Goal: Information Seeking & Learning: Learn about a topic

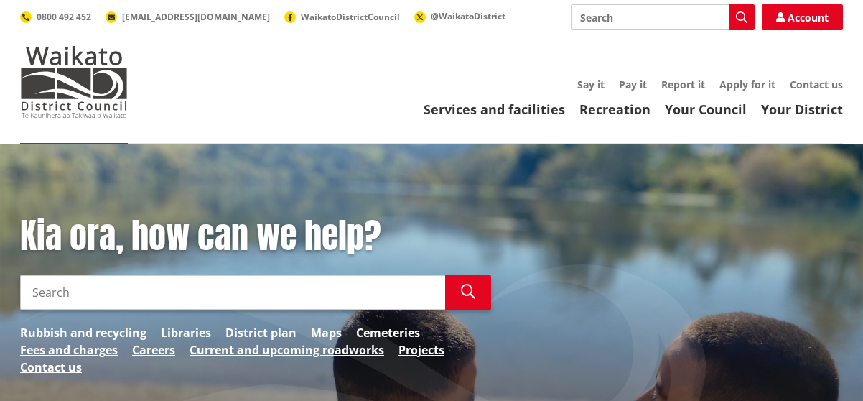
drag, startPoint x: 0, startPoint y: 0, endPoint x: 818, endPoint y: 63, distance: 820.2
click at [643, 16] on input "Search" at bounding box center [663, 17] width 184 height 26
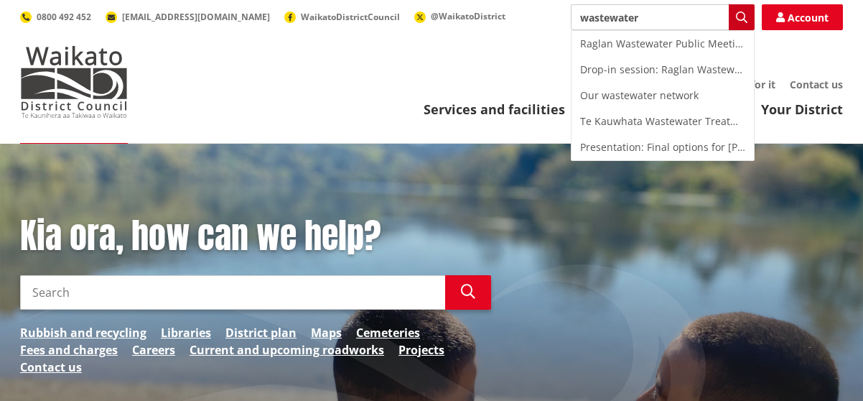
type input "wastewater"
click at [745, 18] on icon "button" at bounding box center [741, 16] width 11 height 11
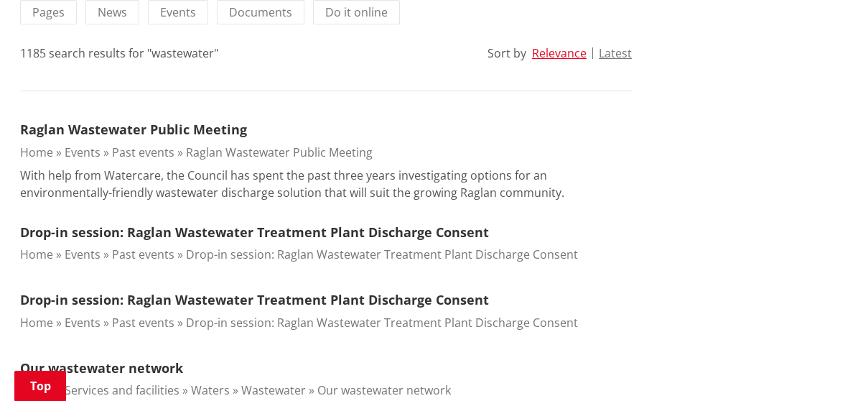
scroll to position [359, 0]
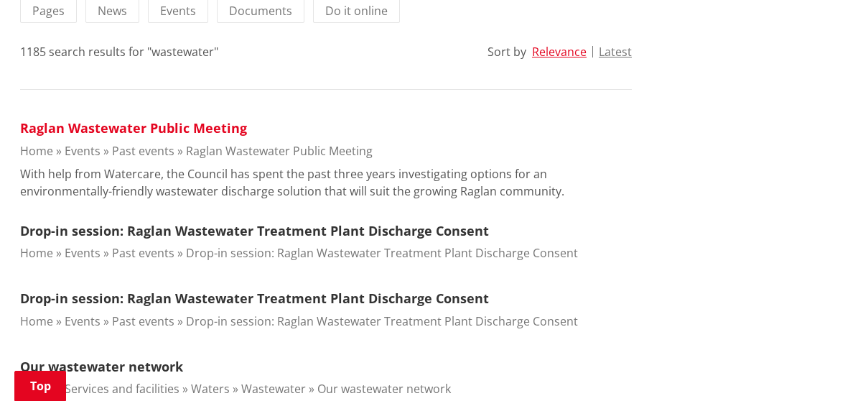
click at [171, 128] on link "Raglan Wastewater Public Meeting" at bounding box center [133, 127] width 227 height 17
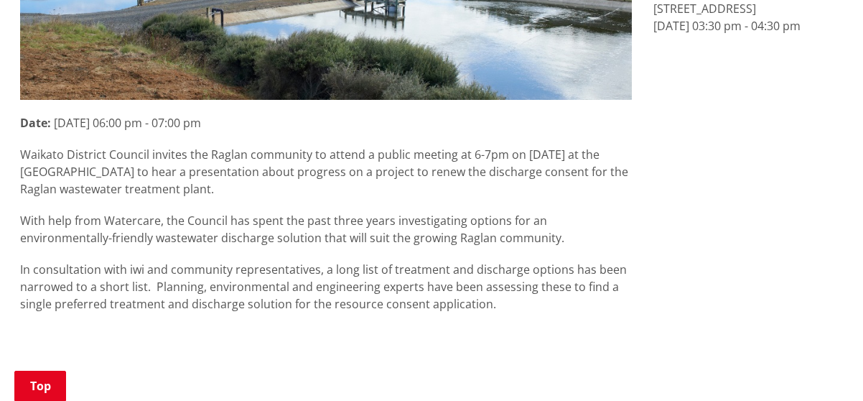
scroll to position [503, 0]
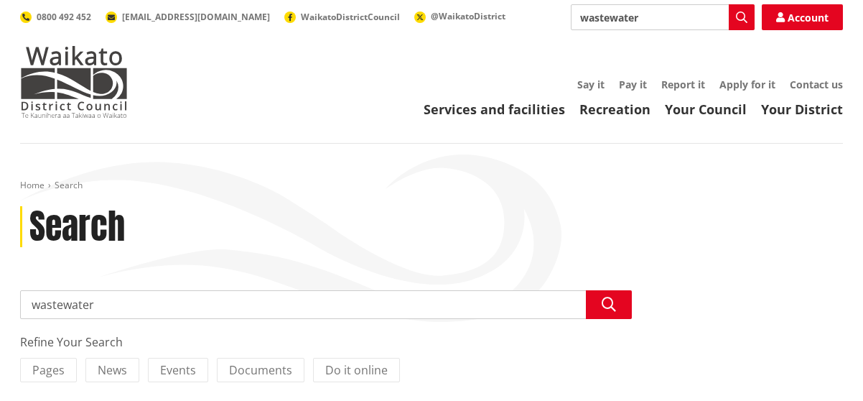
scroll to position [359, 0]
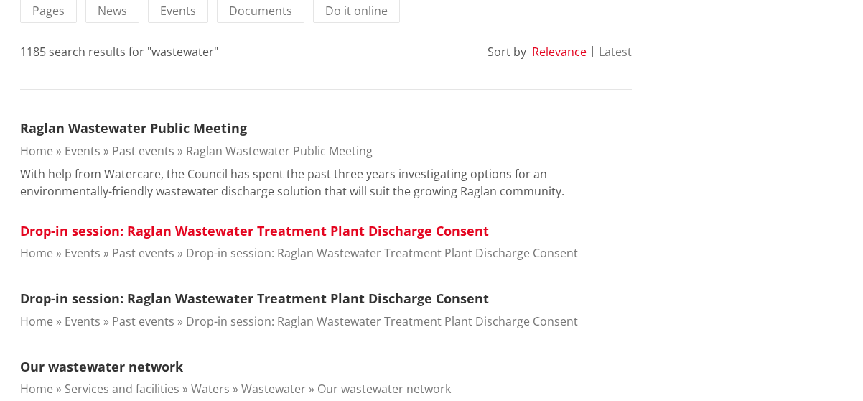
click at [410, 230] on link "Drop-in session: Raglan Wastewater Treatment Plant Discharge Consent" at bounding box center [254, 230] width 469 height 17
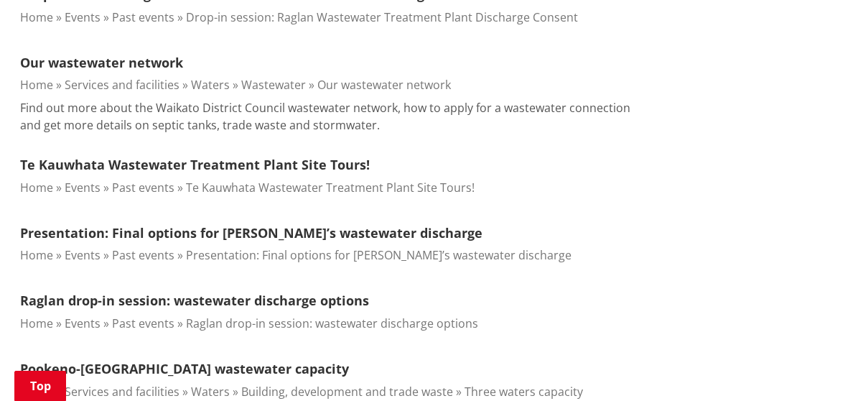
scroll to position [790, 0]
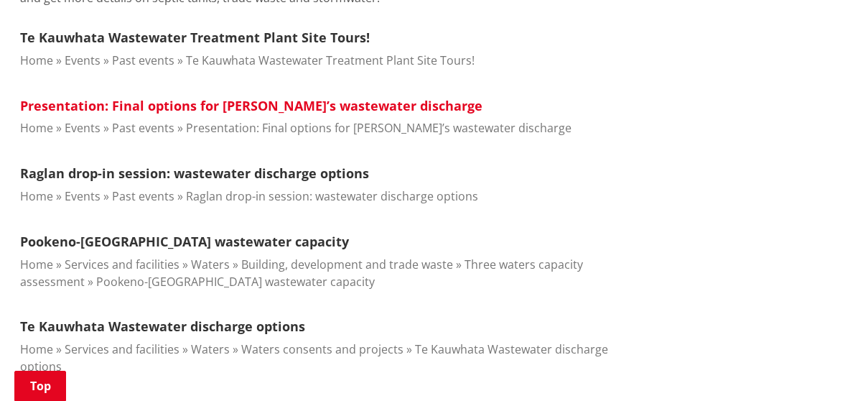
click at [225, 104] on link "Presentation: Final options for [PERSON_NAME]’s wastewater discharge" at bounding box center [251, 105] width 462 height 17
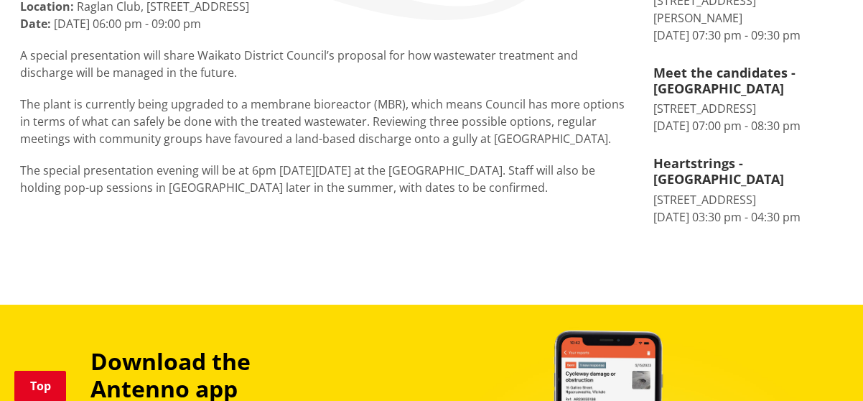
scroll to position [359, 0]
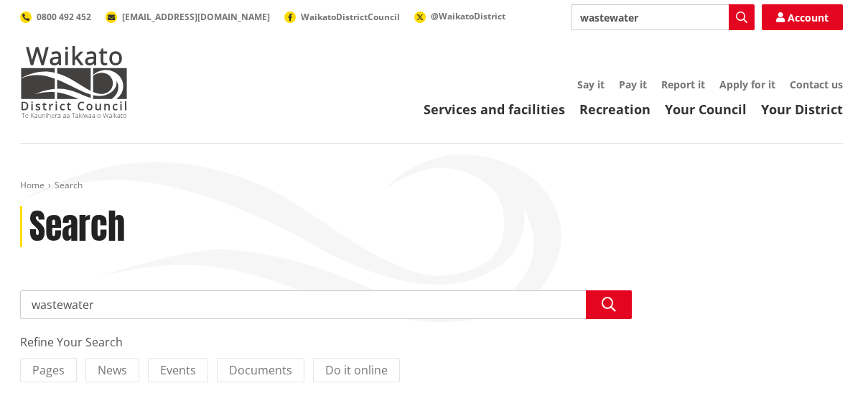
click at [582, 17] on input "wastewater" at bounding box center [663, 17] width 184 height 26
type input "raglan wastewater"
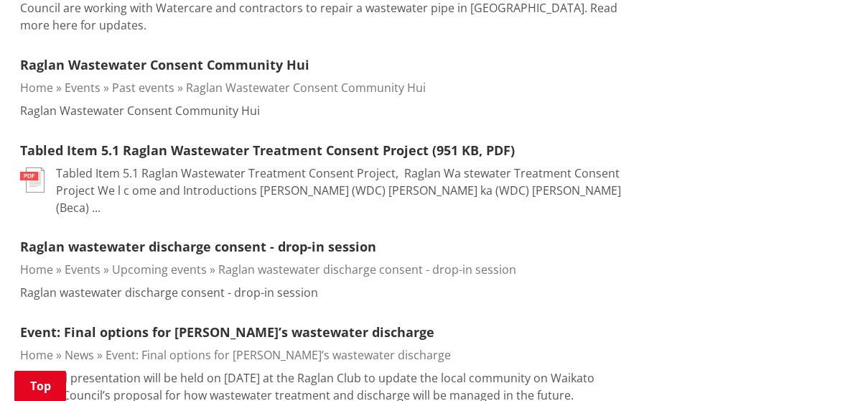
scroll to position [1083, 0]
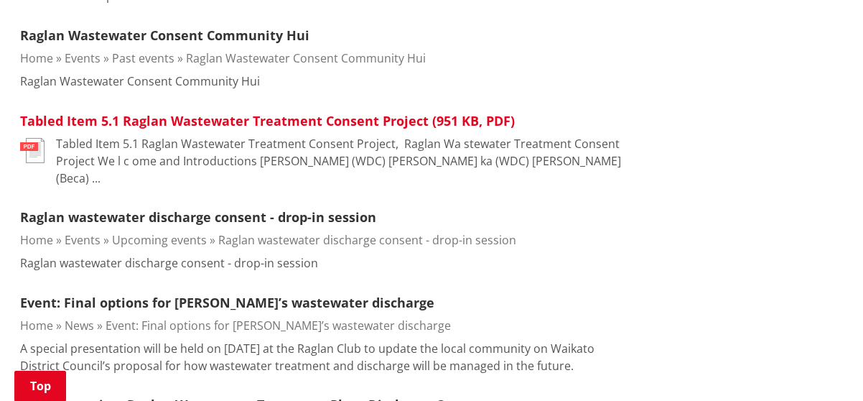
click at [243, 112] on link "Tabled Item 5.1 Raglan Wastewater Treatment Consent Project (951 KB, PDF)" at bounding box center [267, 120] width 495 height 17
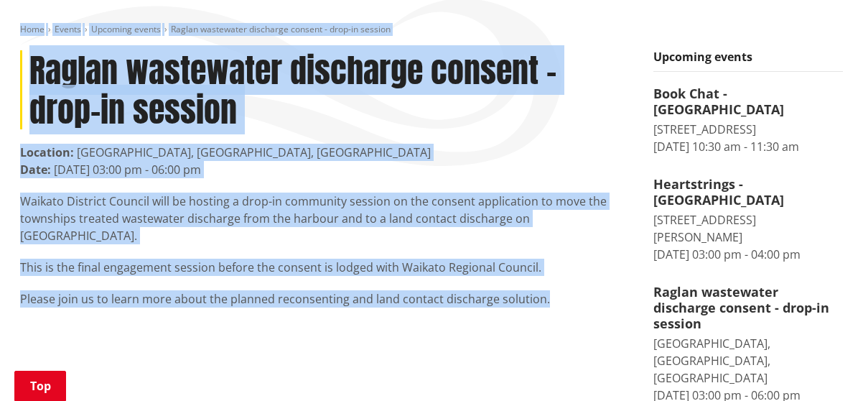
scroll to position [154, 0]
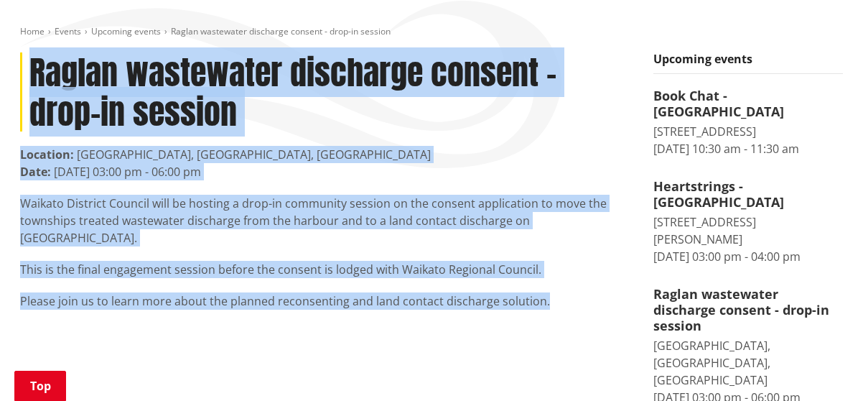
drag, startPoint x: 554, startPoint y: 228, endPoint x: 28, endPoint y: 60, distance: 551.7
click at [28, 60] on article "Raglan wastewater discharge consent - drop-in session Location: [GEOGRAPHIC_DAT…" at bounding box center [326, 180] width 612 height 257
copy article "Raglan wastewater discharge consent - drop-in session Location: [GEOGRAPHIC_DAT…"
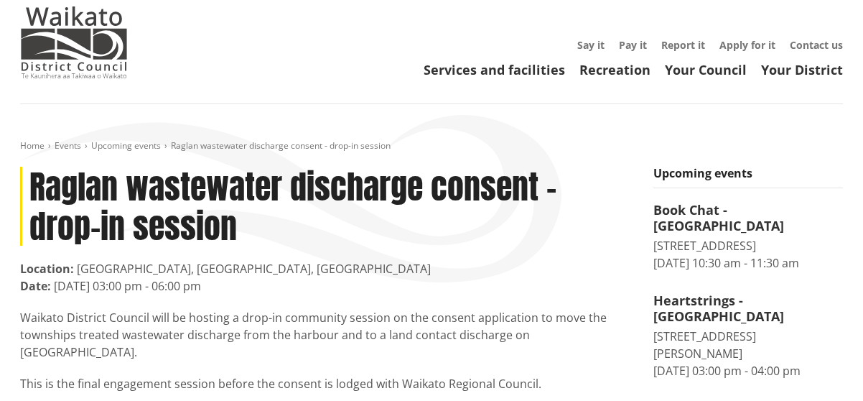
scroll to position [72, 0]
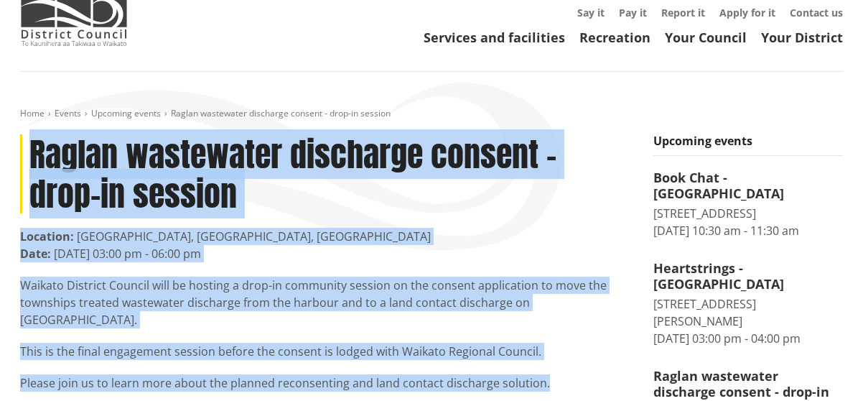
drag, startPoint x: 34, startPoint y: 145, endPoint x: 607, endPoint y: 349, distance: 607.4
click at [607, 349] on article "Raglan wastewater discharge consent - drop-in session Location: [GEOGRAPHIC_DAT…" at bounding box center [326, 262] width 612 height 257
copy article "Raglan wastewater discharge consent - drop-in session Location: [GEOGRAPHIC_DAT…"
